Goal: Task Accomplishment & Management: Use online tool/utility

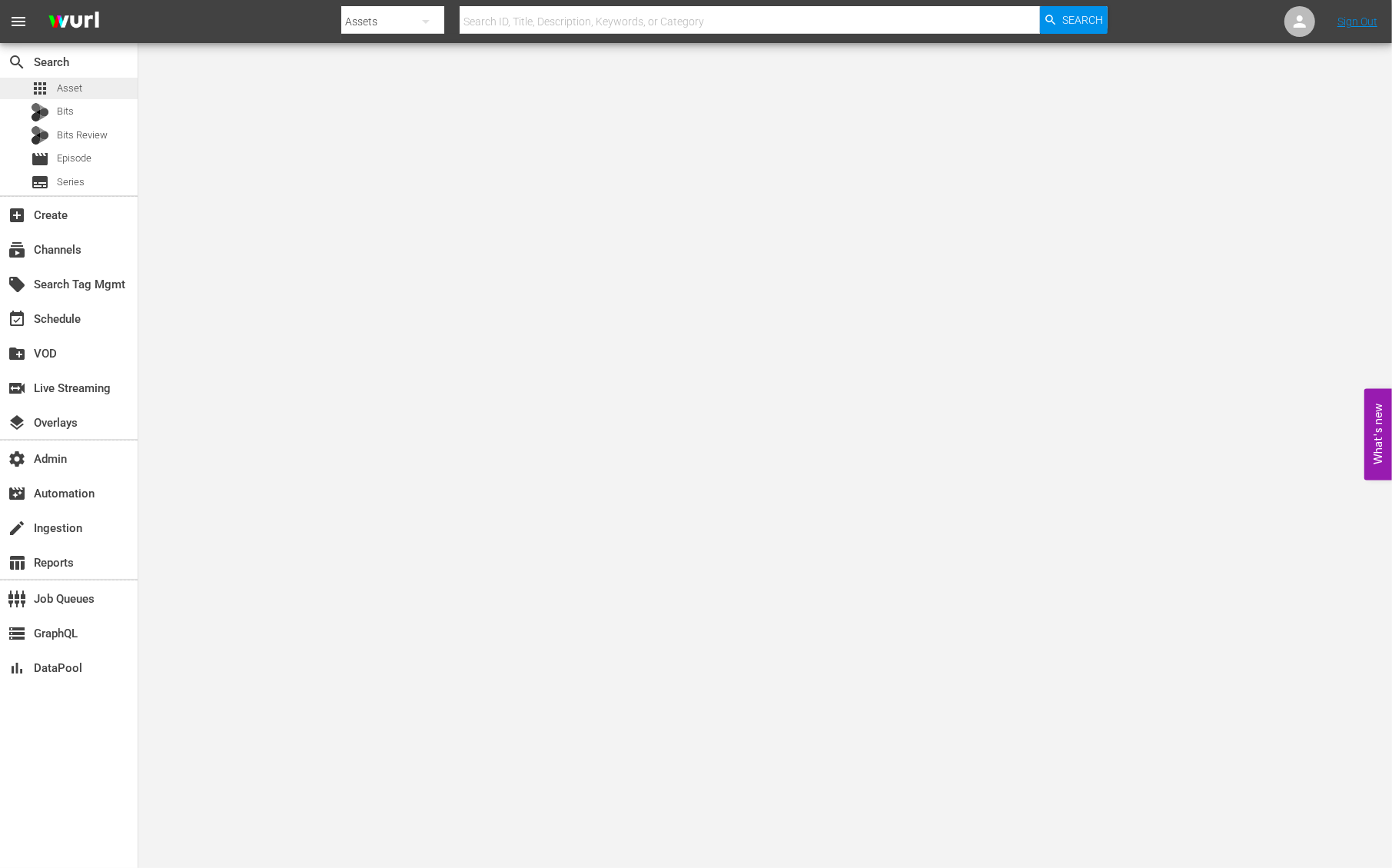
click at [64, 83] on span "Asset" at bounding box center [69, 88] width 26 height 16
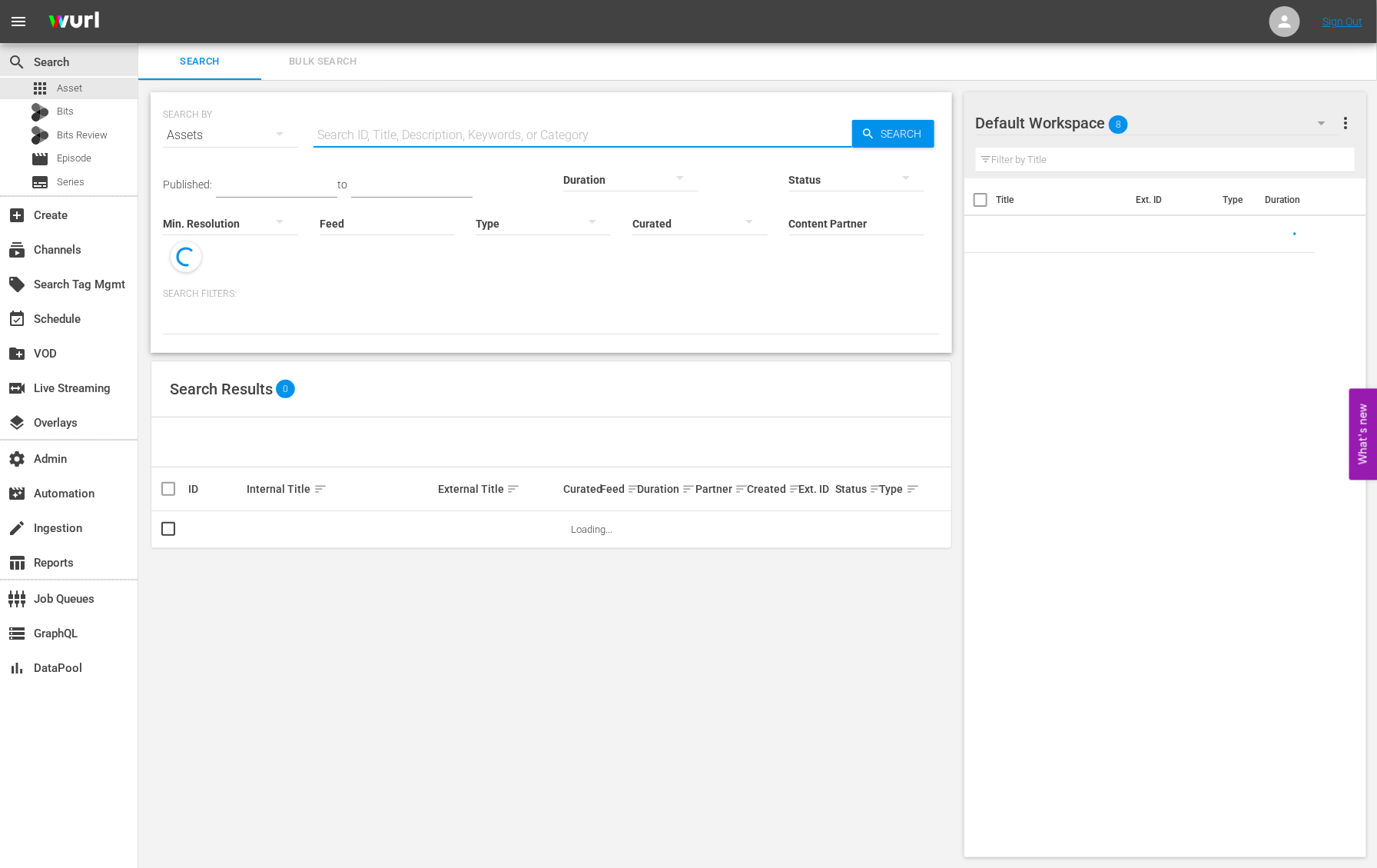
click at [491, 126] on input "text" at bounding box center [583, 135] width 539 height 37
paste input "3 men arrested for allegedly helping B.C. fugitive escape jail"
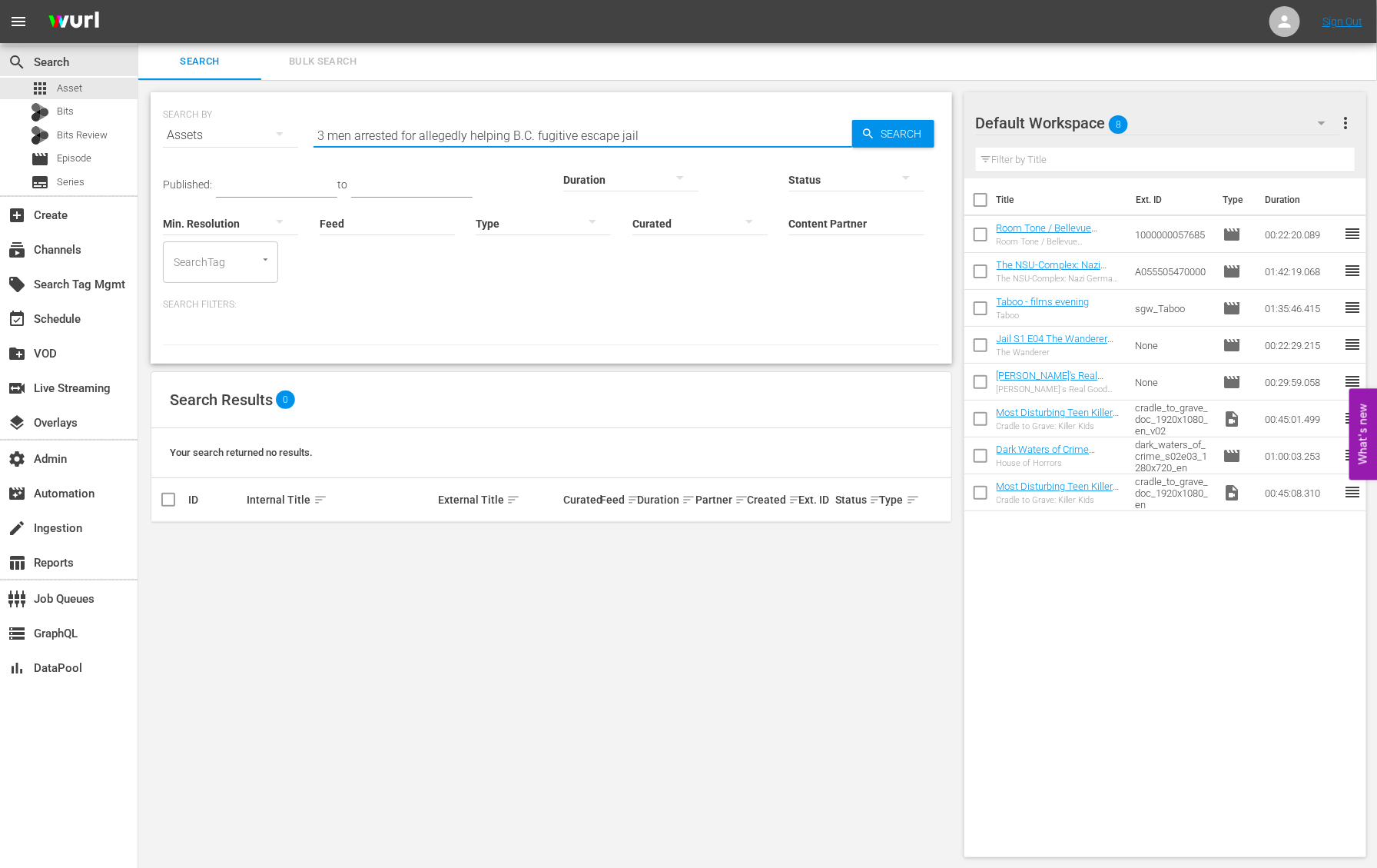
type input "3 men arrested for allegedly helping B.C. fugitive escape jail"
click at [69, 320] on div "event_available Schedule" at bounding box center [43, 316] width 86 height 14
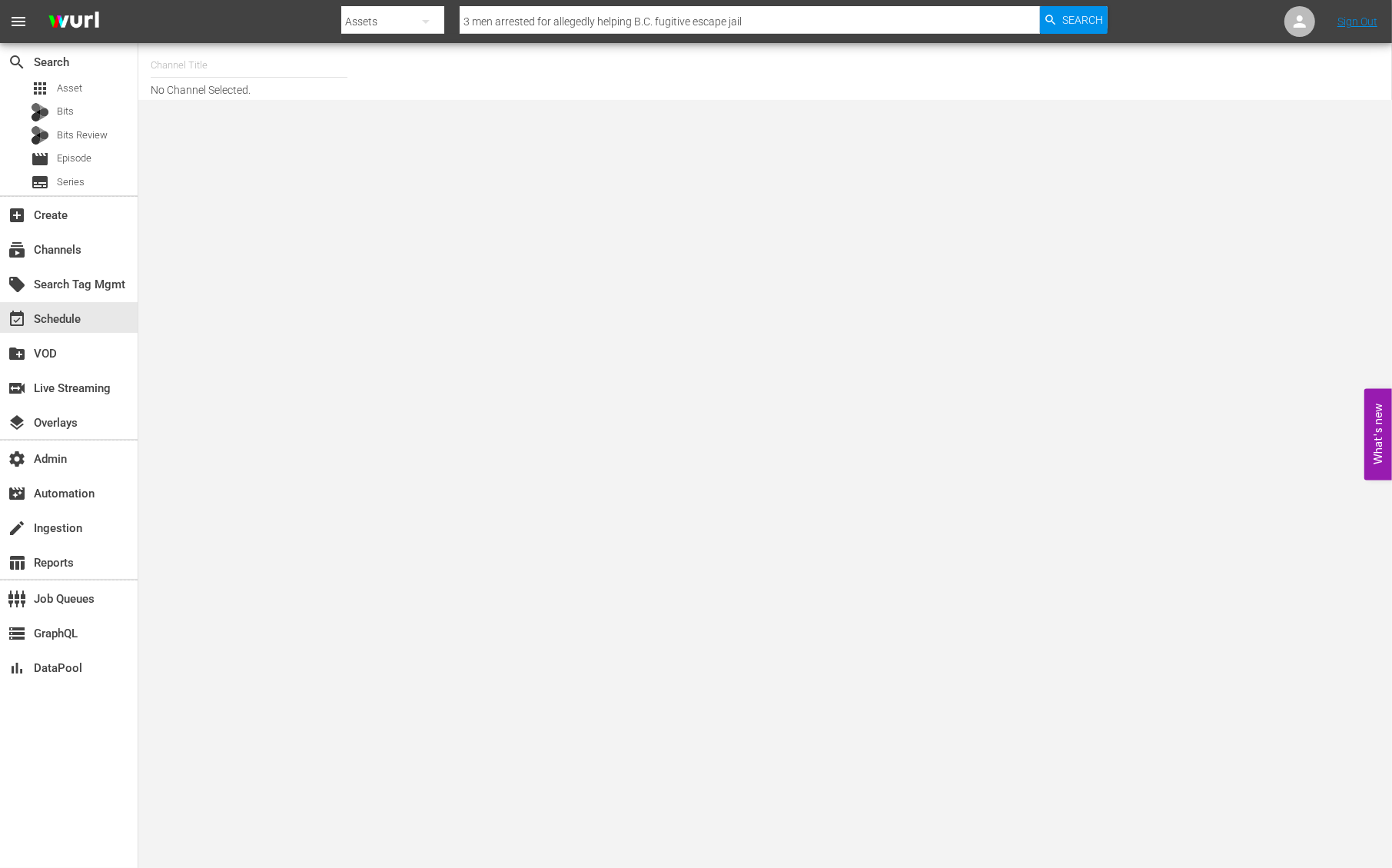
click at [192, 64] on input "text" at bounding box center [249, 65] width 197 height 37
paste input "PerCaso Tv"
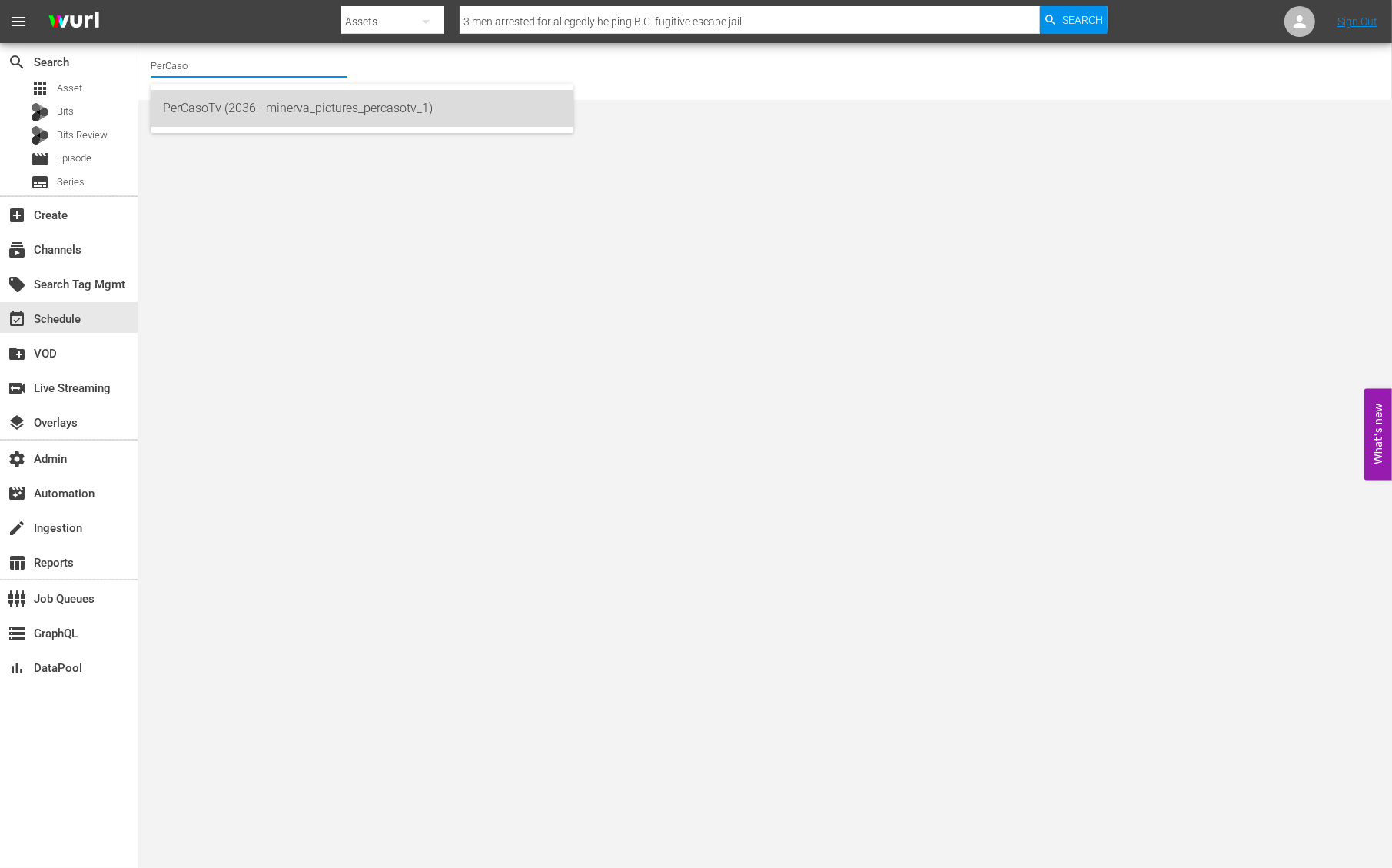
click at [339, 110] on div "PerCasoTv (2036 - minerva_pictures_percasotv_1)" at bounding box center [362, 108] width 398 height 37
type input "PerCasoTv (2036 - minerva_pictures_percasotv_1)"
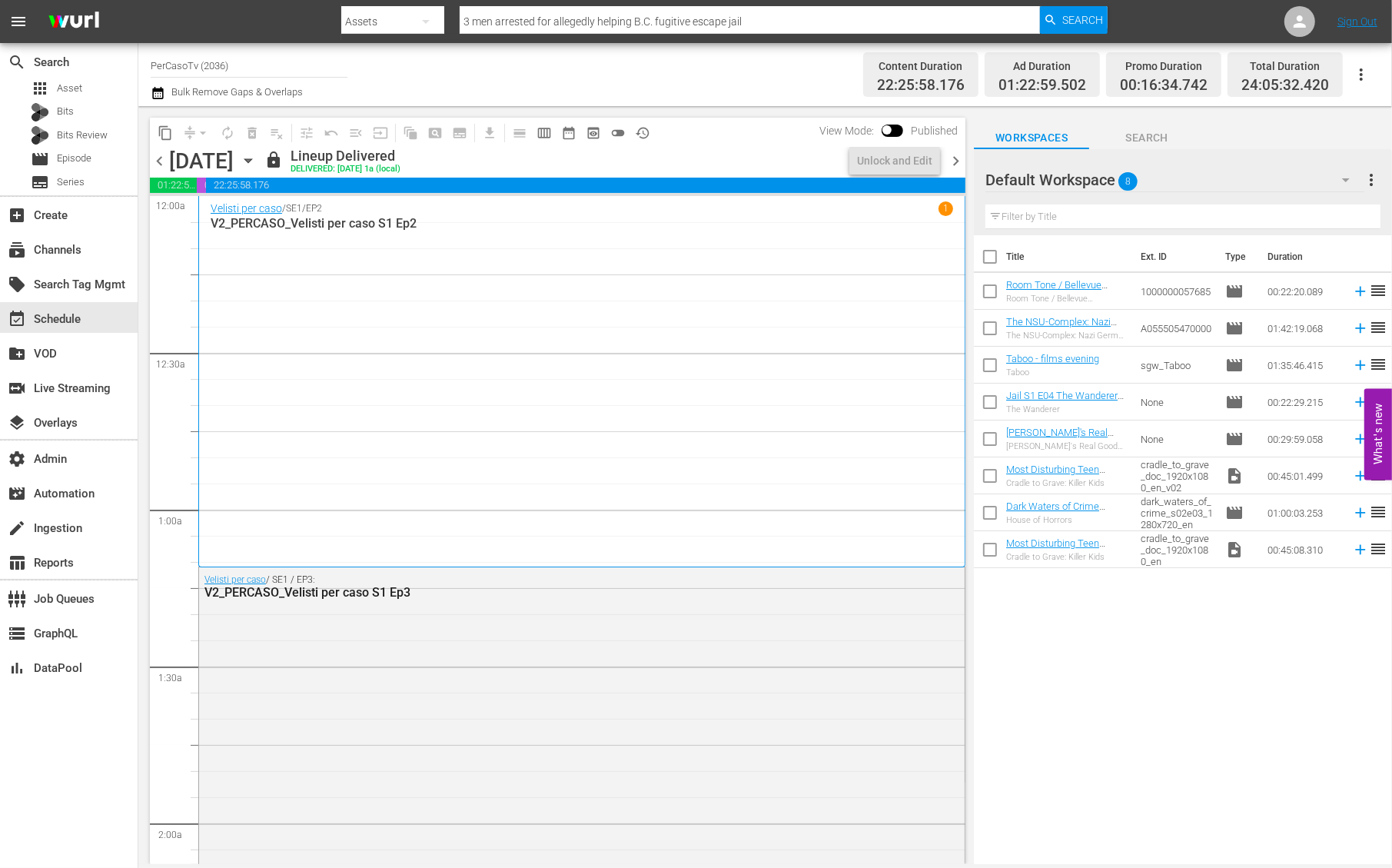
click at [955, 163] on span "chevron_right" at bounding box center [955, 160] width 19 height 19
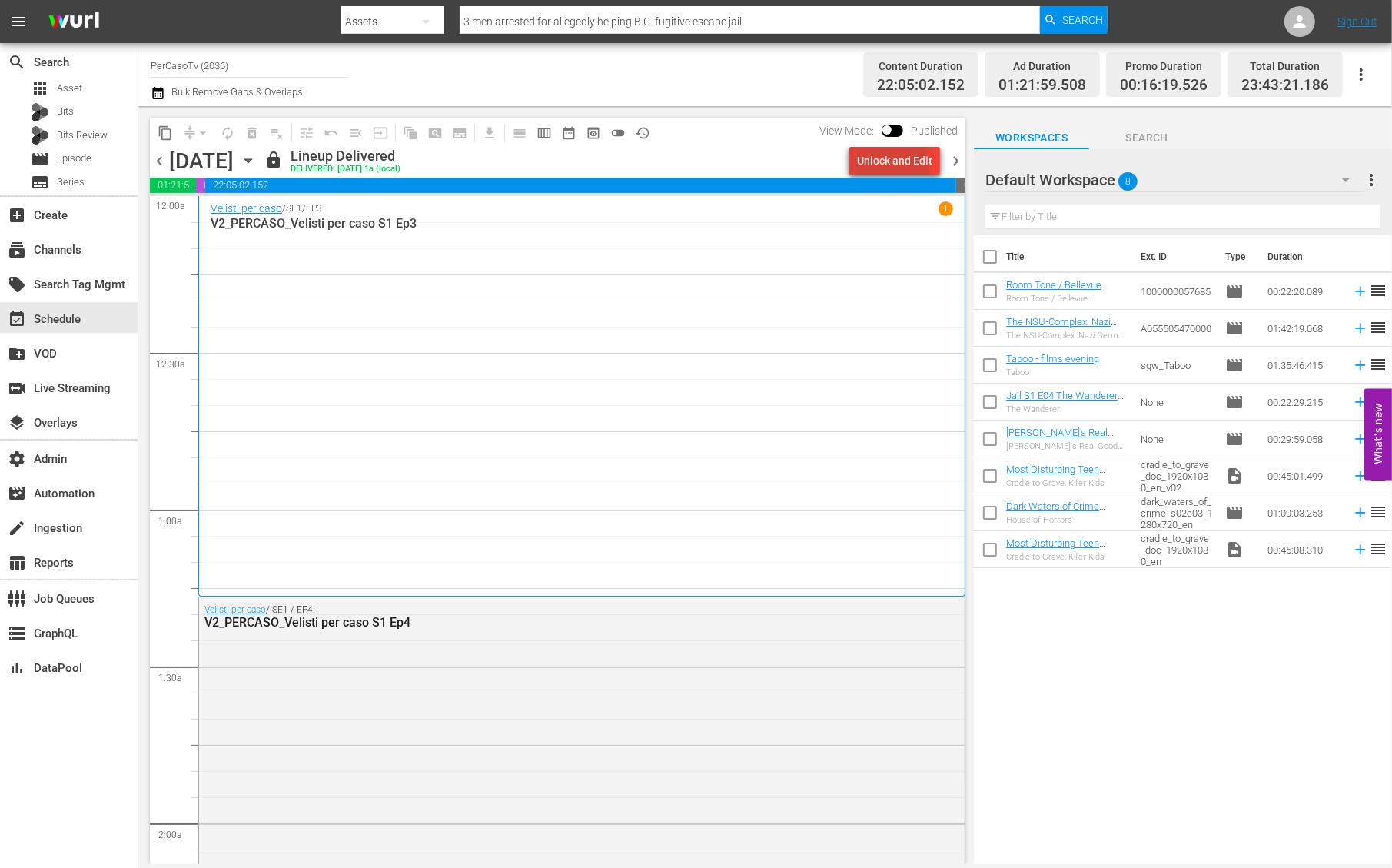
click at [891, 168] on div "Unlock and Edit" at bounding box center [895, 160] width 75 height 27
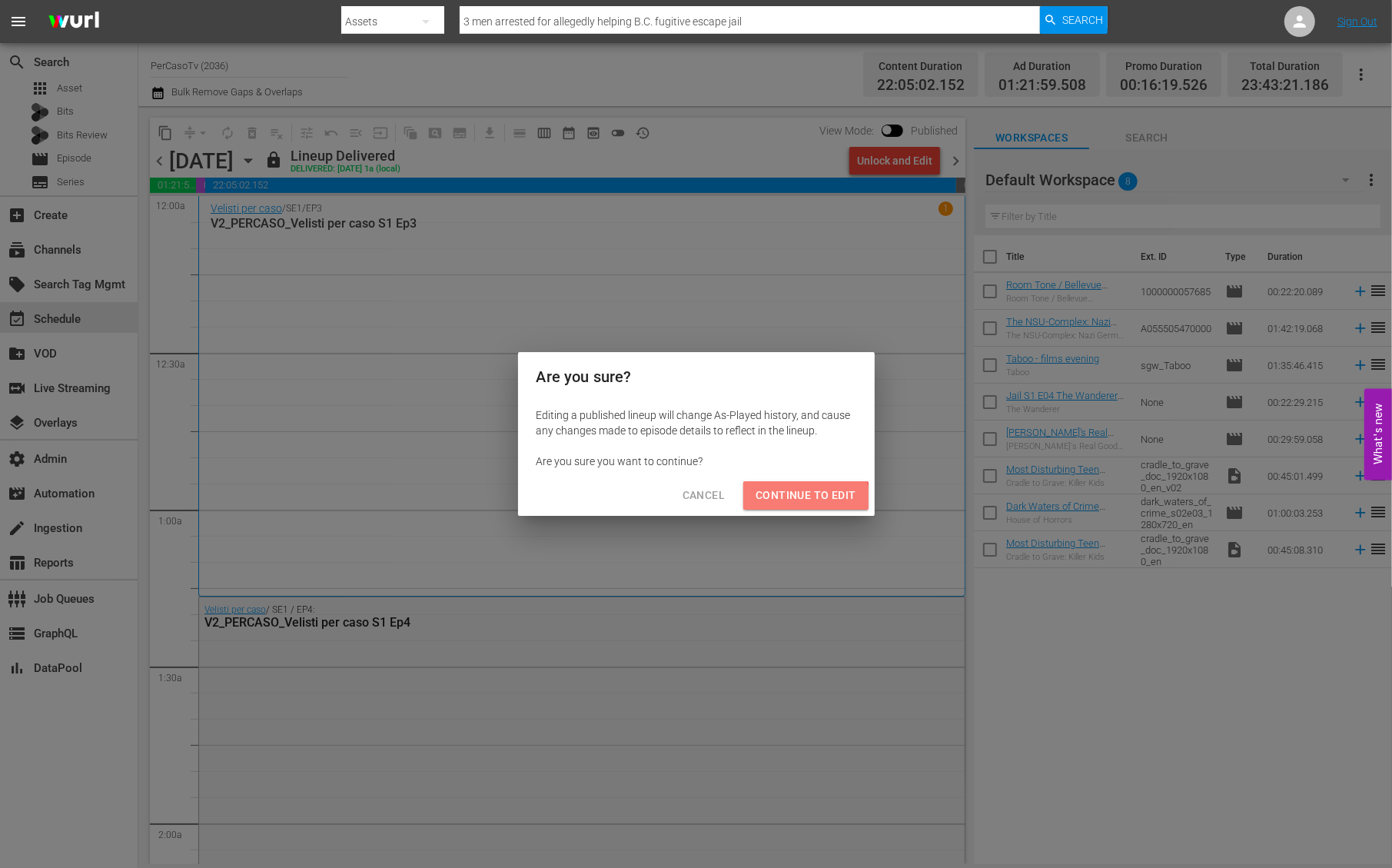
click at [801, 504] on span "Continue to Edit" at bounding box center [805, 495] width 100 height 19
